Goal: Find specific page/section

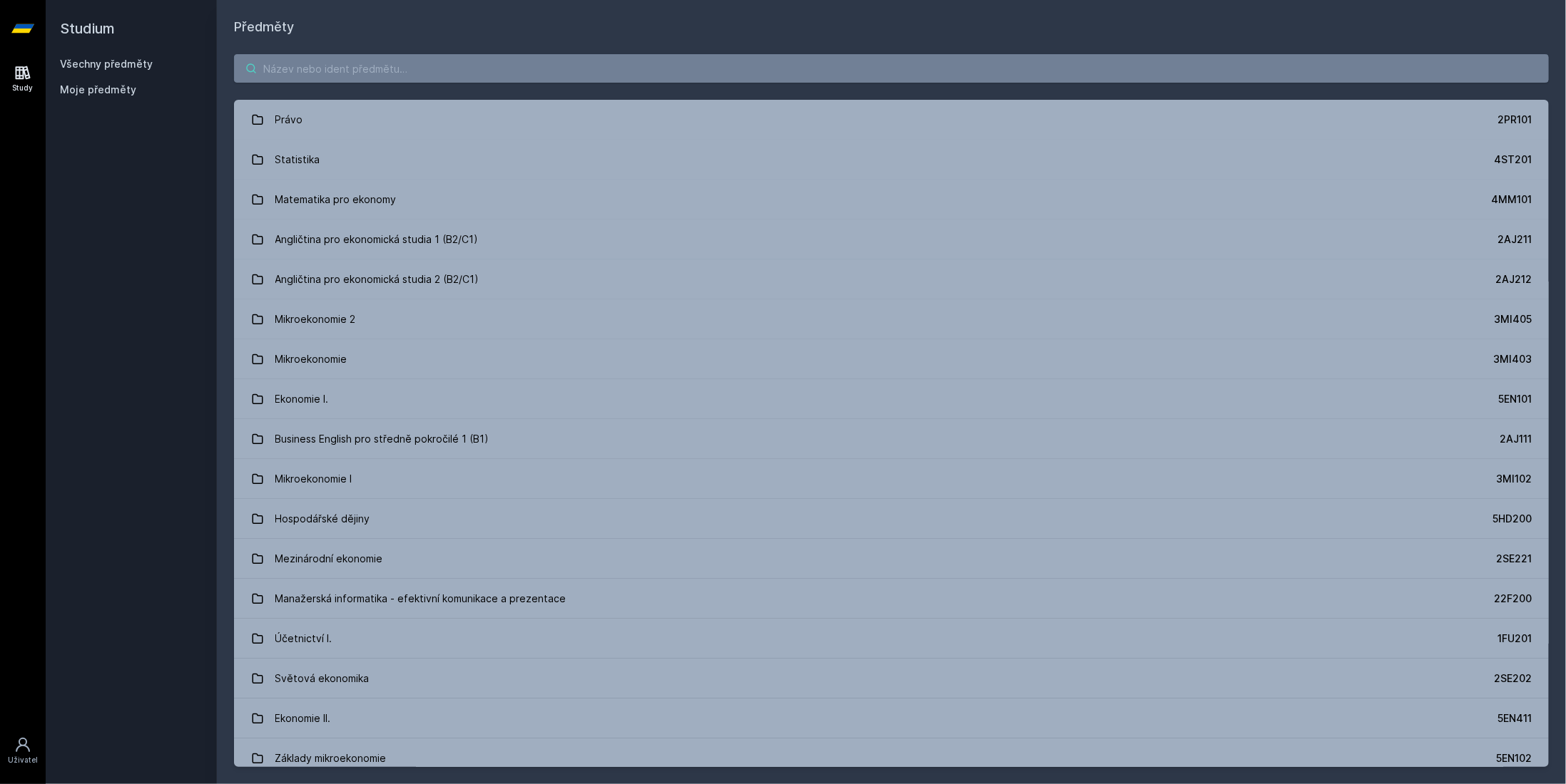
click at [410, 70] on input "search" at bounding box center [891, 68] width 1315 height 28
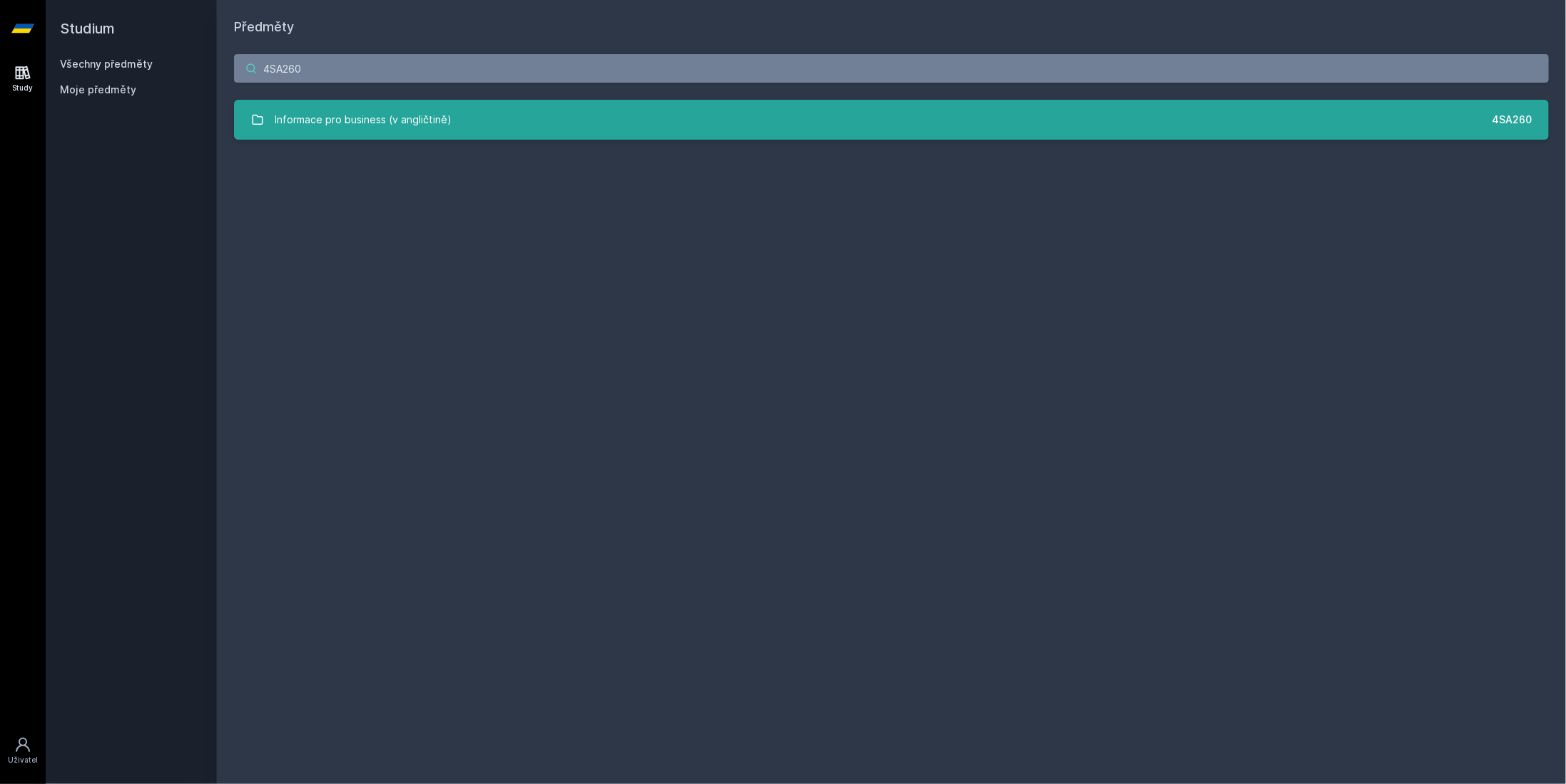
type input "4SA260"
click at [383, 115] on div "Informace pro business (v angličtině)" at bounding box center [363, 119] width 177 height 28
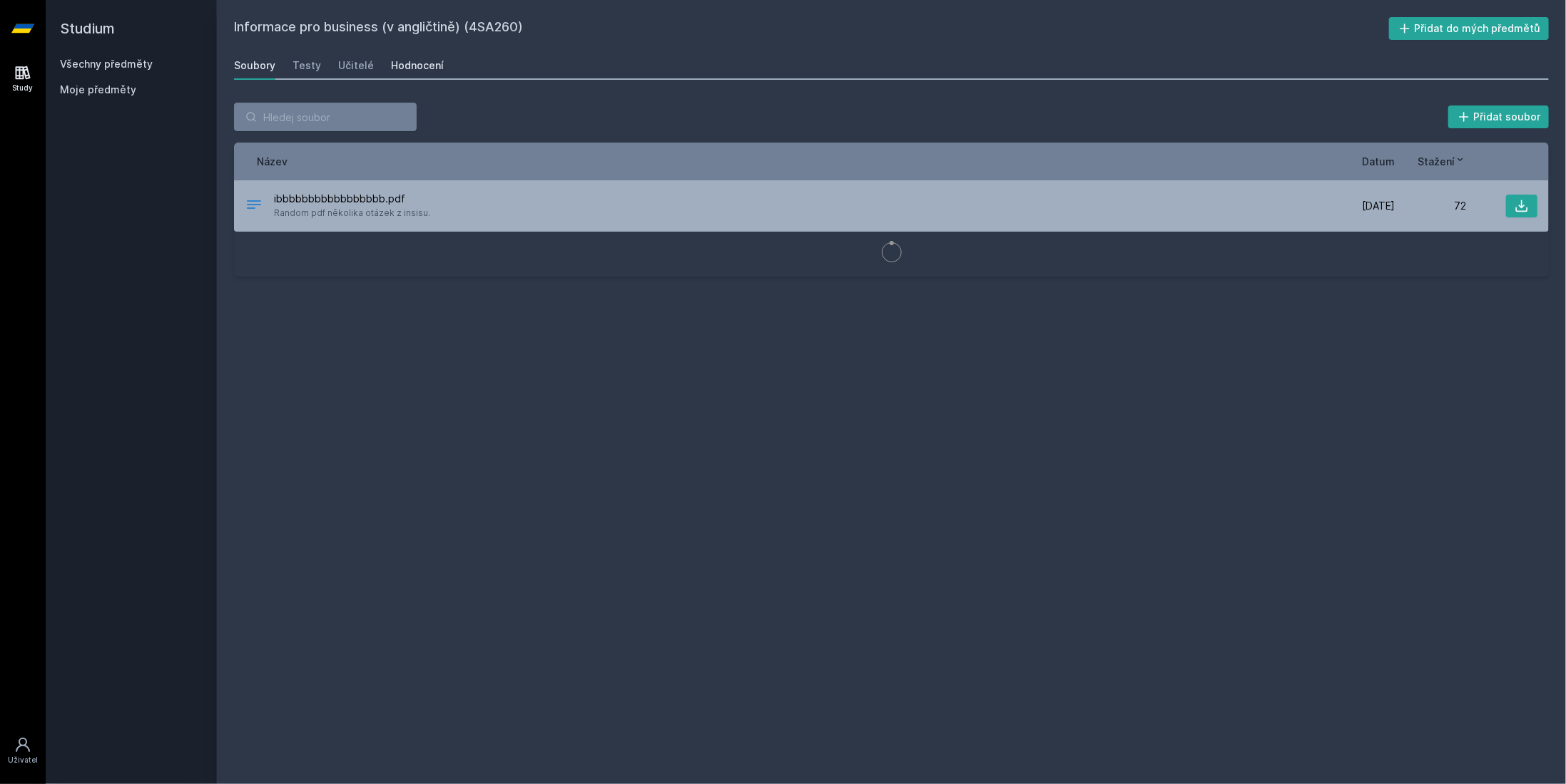
click at [405, 67] on div "Hodnocení" at bounding box center [417, 66] width 53 height 15
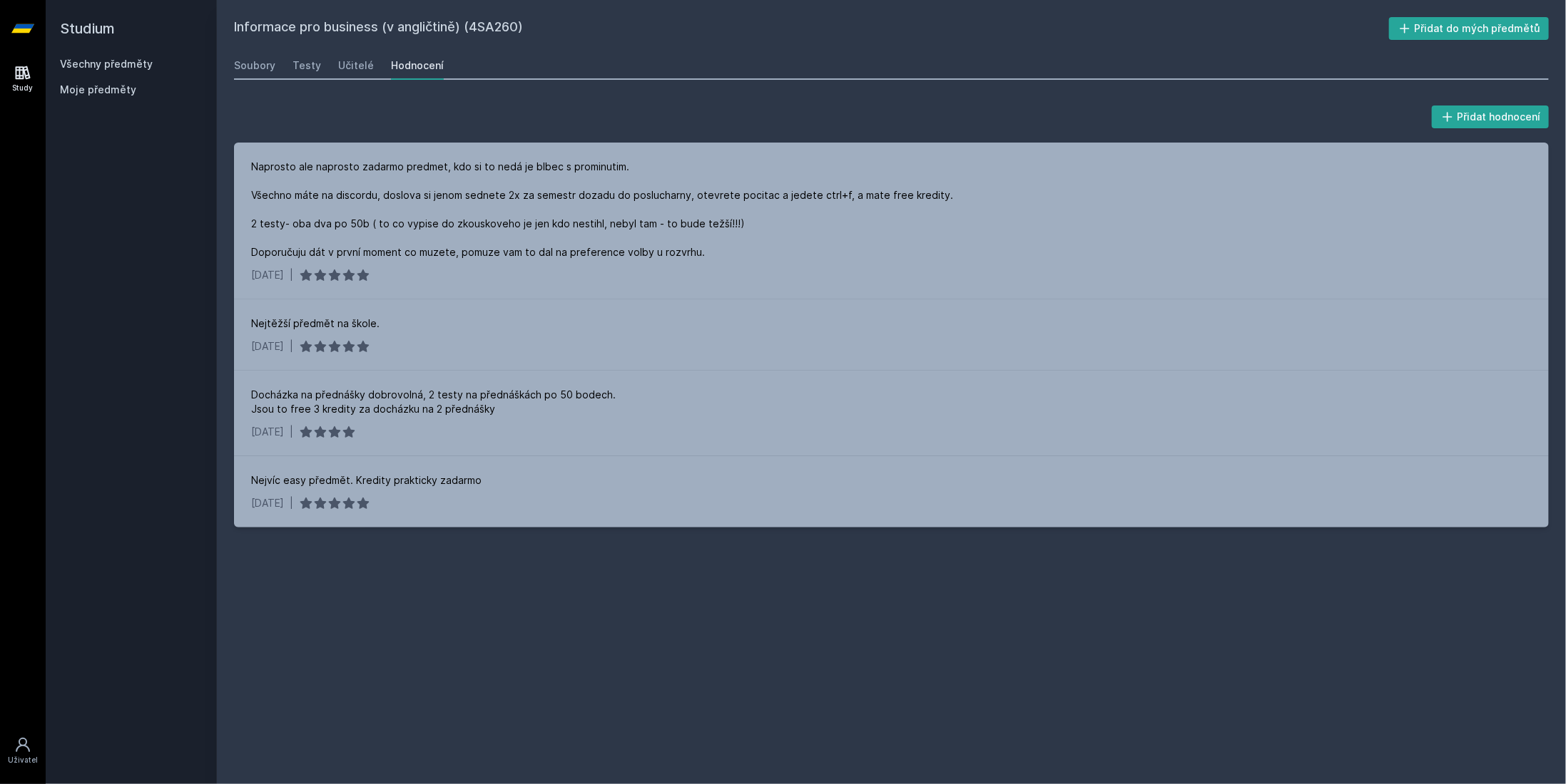
click at [280, 71] on div "Soubory Testy Učitelé Hodnocení" at bounding box center [891, 65] width 1315 height 28
click at [297, 70] on div "Testy" at bounding box center [307, 66] width 28 height 15
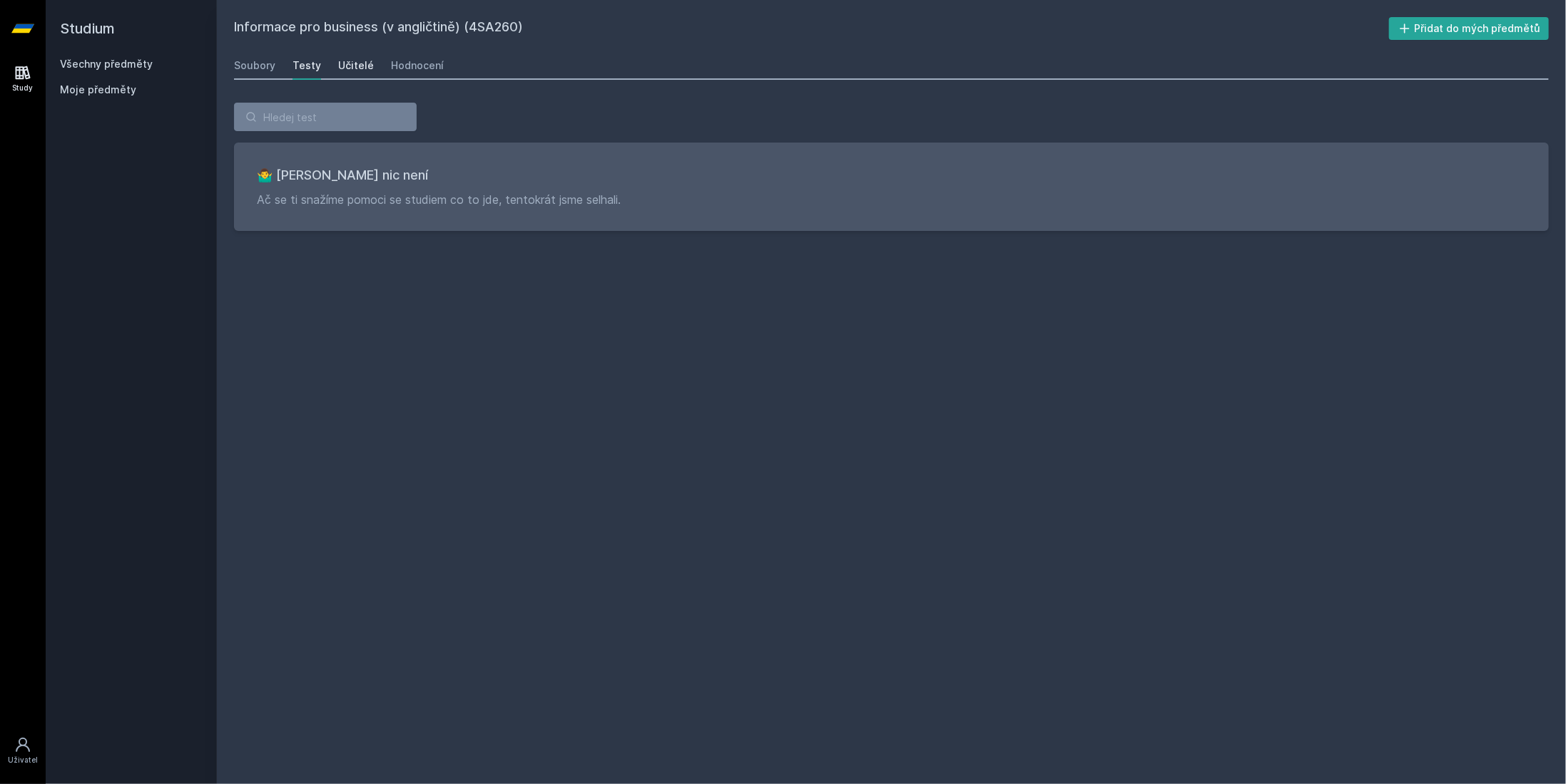
click at [345, 66] on div "Učitelé" at bounding box center [355, 66] width 36 height 15
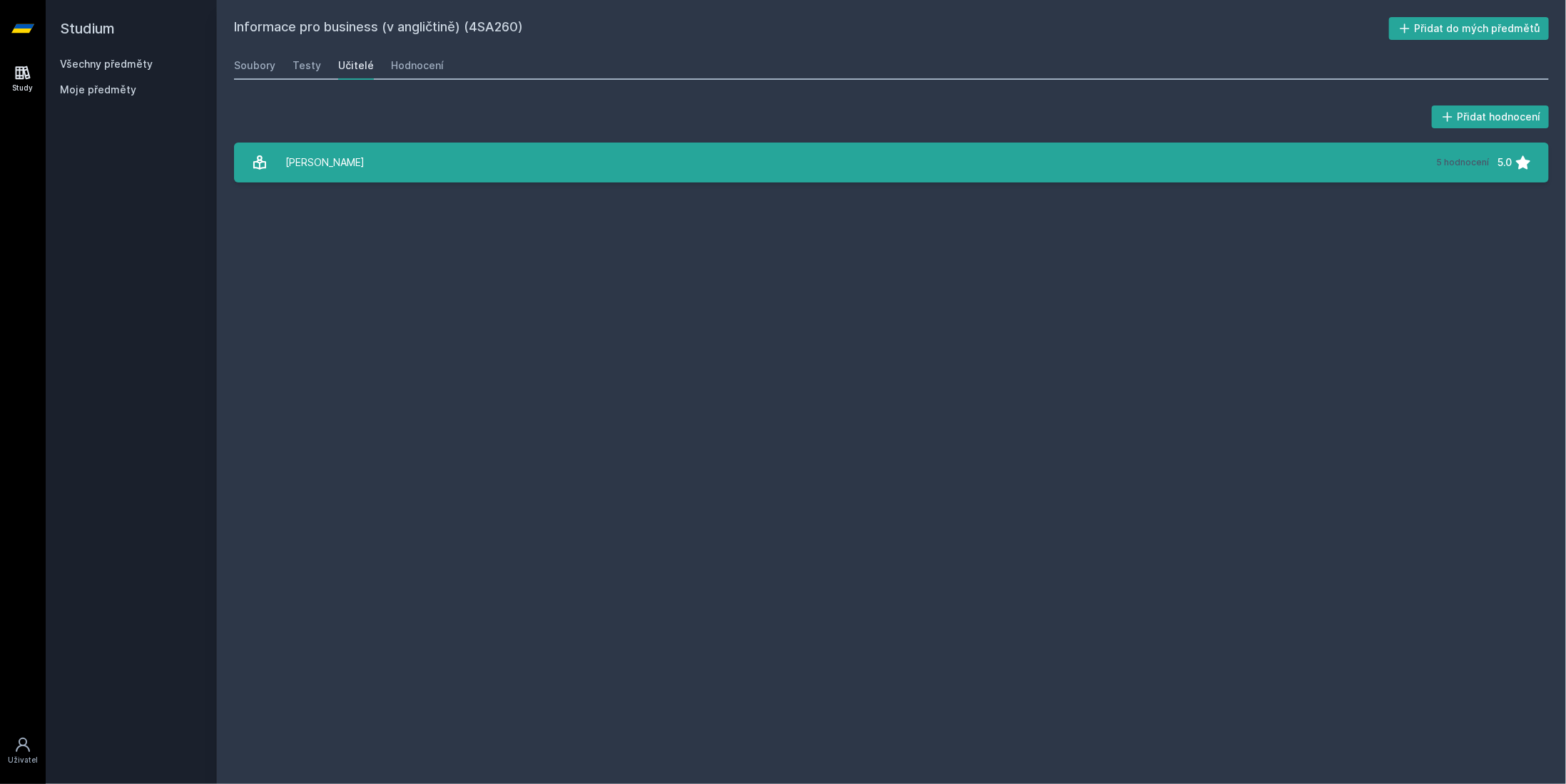
click at [327, 153] on div "[PERSON_NAME]" at bounding box center [325, 162] width 80 height 28
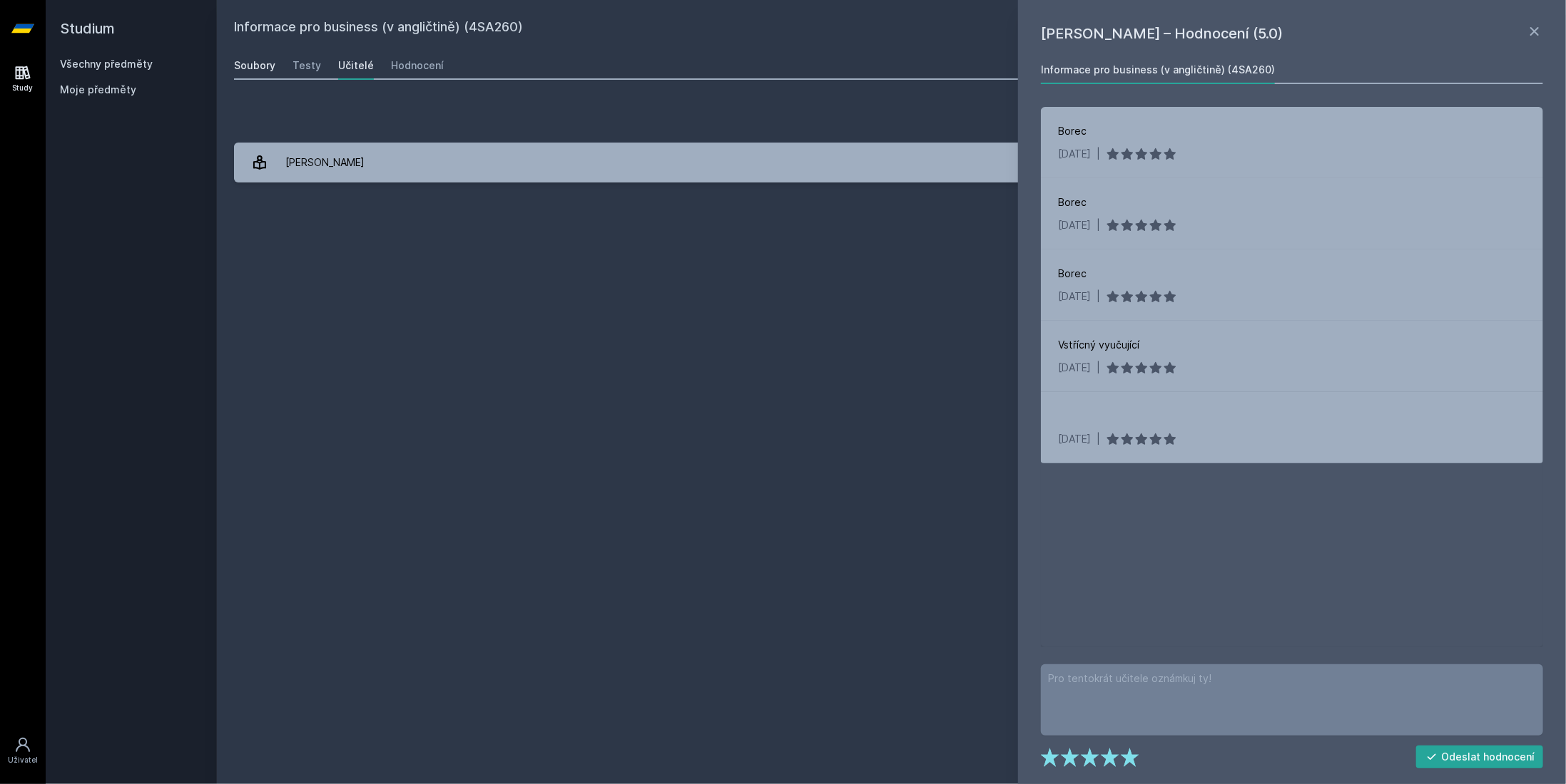
click at [254, 70] on div "Soubory" at bounding box center [254, 66] width 41 height 15
